Goal: Register for event/course

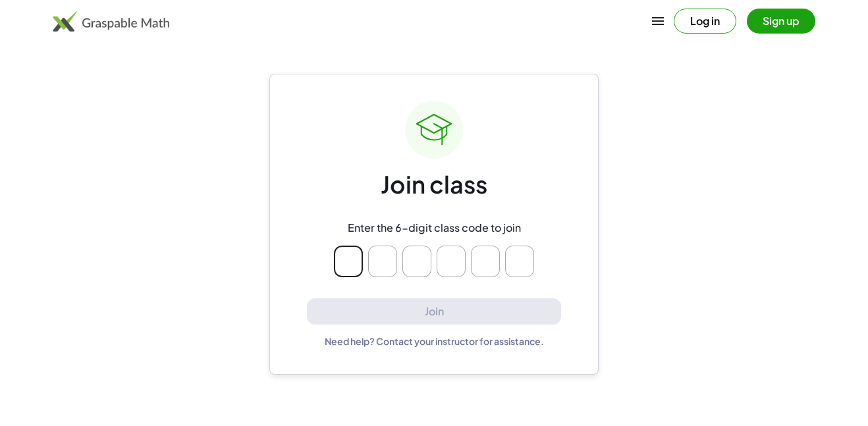
click at [347, 276] on input "Please enter OTP character 1" at bounding box center [348, 262] width 29 height 32
type input "*"
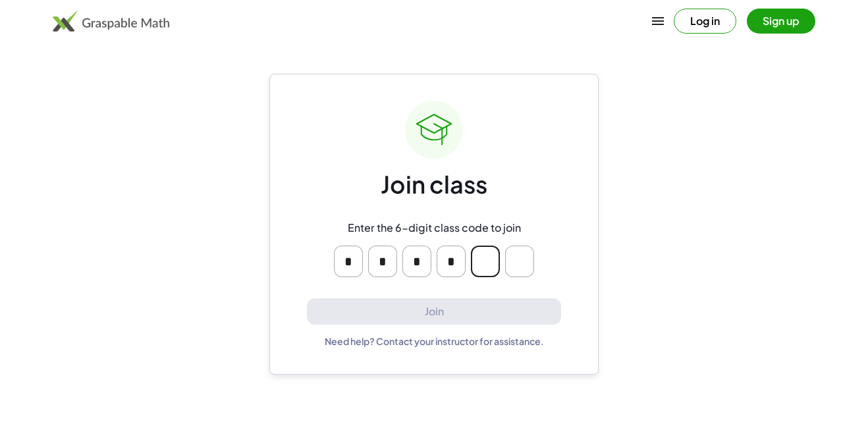
type input "*"
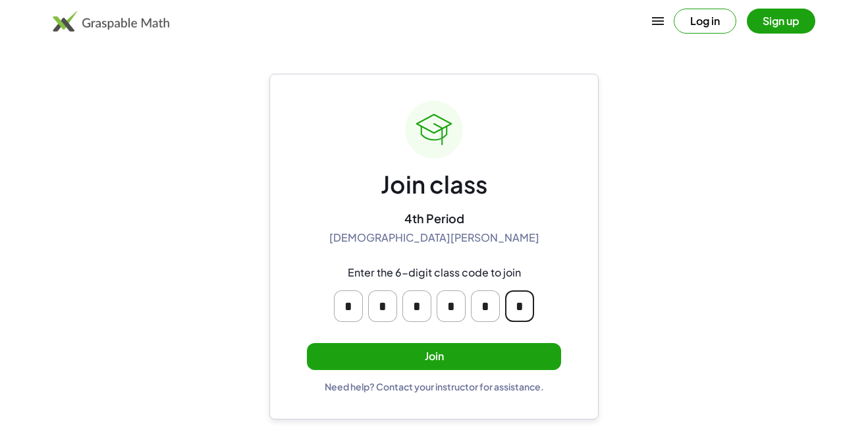
type input "*"
click at [393, 351] on button "Join" at bounding box center [434, 356] width 254 height 27
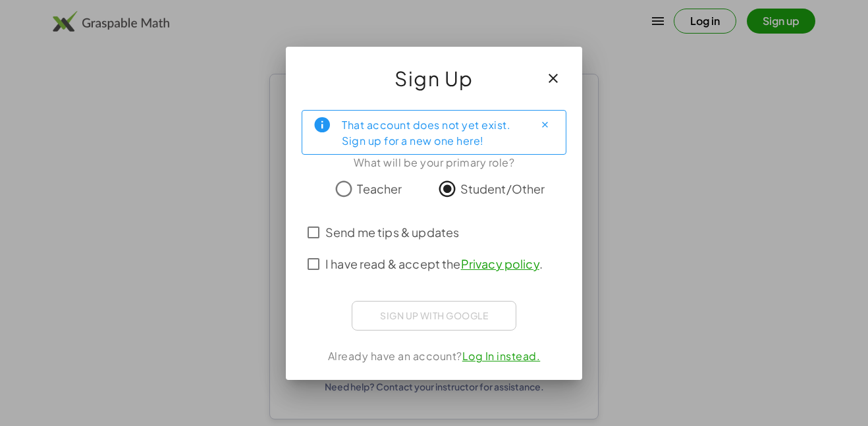
click at [398, 259] on span "I have read & accept the Privacy policy ." at bounding box center [433, 264] width 217 height 18
